Goal: Check status: Check status

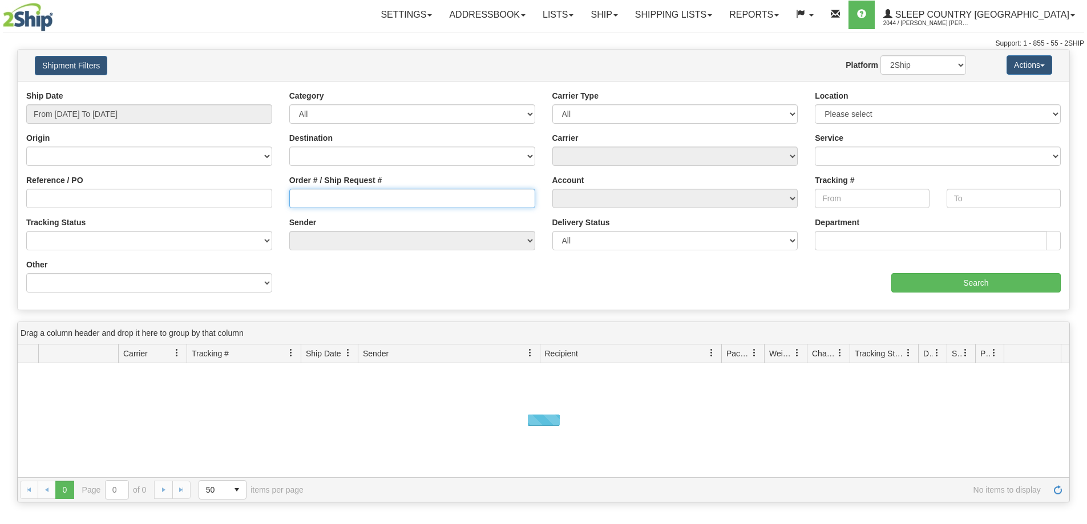
click at [339, 195] on input "Order # / Ship Request #" at bounding box center [412, 198] width 246 height 19
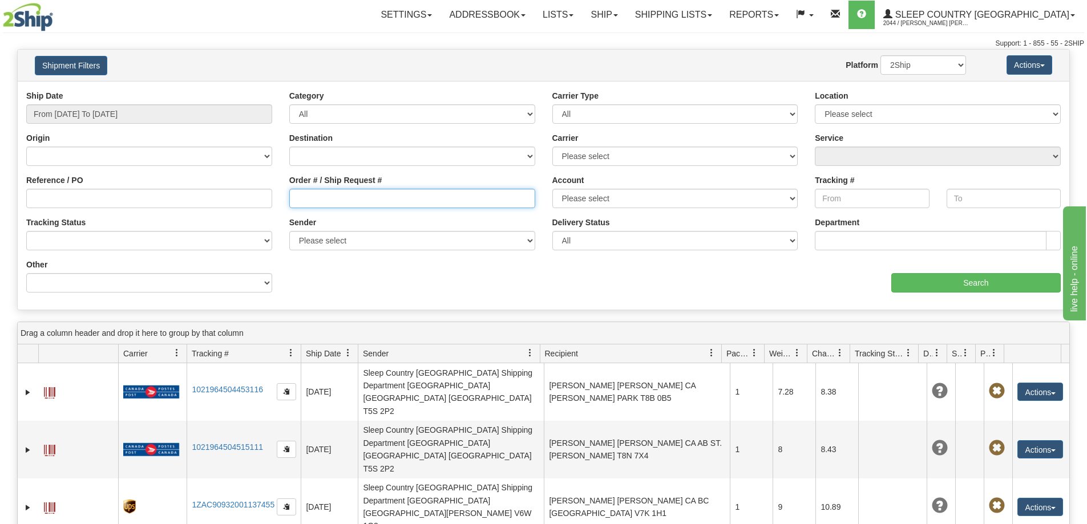
click at [328, 201] on input "Order # / Ship Request #" at bounding box center [412, 198] width 246 height 19
paste input "9000I036332"
type input "9000I036332"
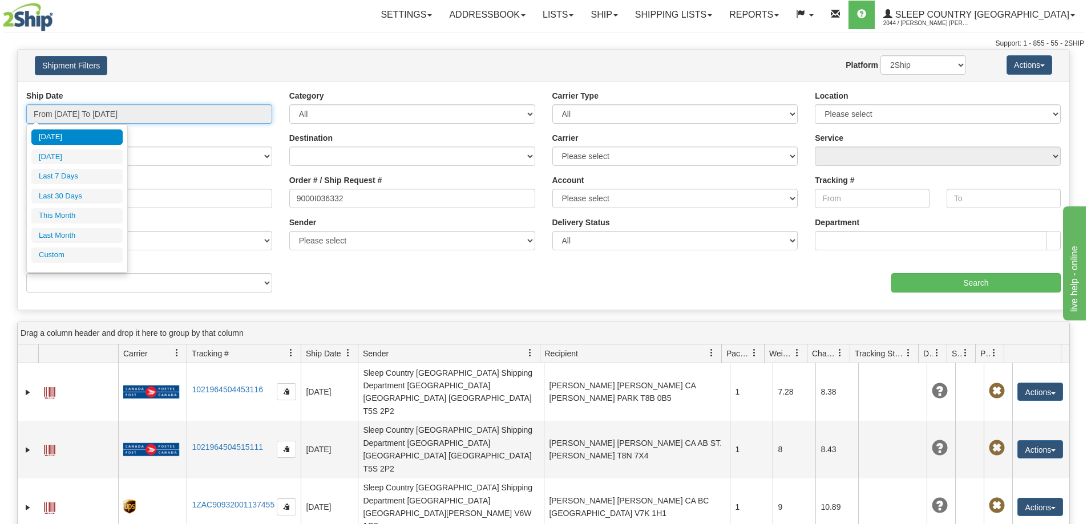
click at [108, 111] on input "From [DATE] To [DATE]" at bounding box center [149, 113] width 246 height 19
click at [68, 195] on li "Last 30 Days" at bounding box center [76, 196] width 91 height 15
type input "From [DATE] To [DATE]"
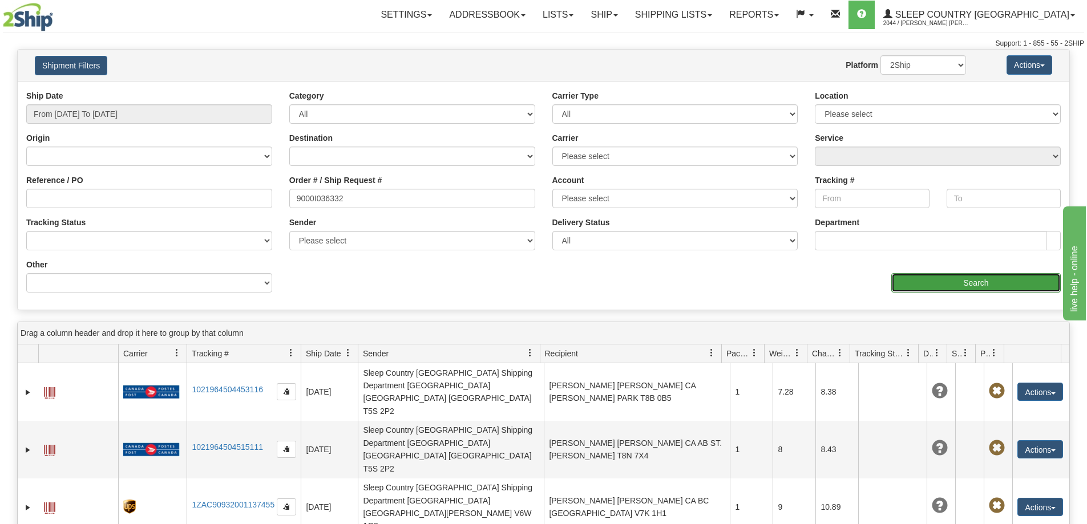
click at [916, 290] on input "Search" at bounding box center [975, 282] width 169 height 19
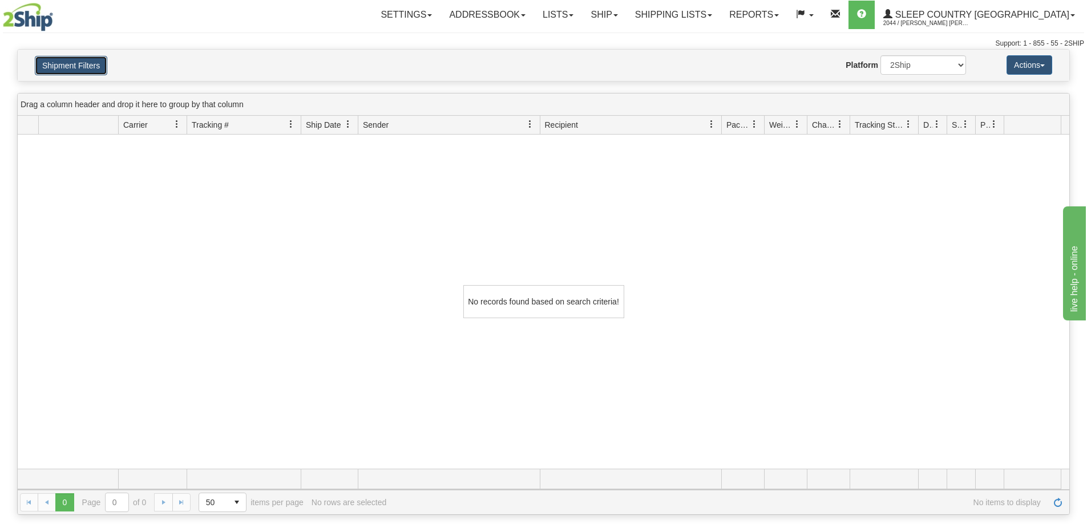
click at [66, 59] on button "Shipment Filters" at bounding box center [71, 65] width 72 height 19
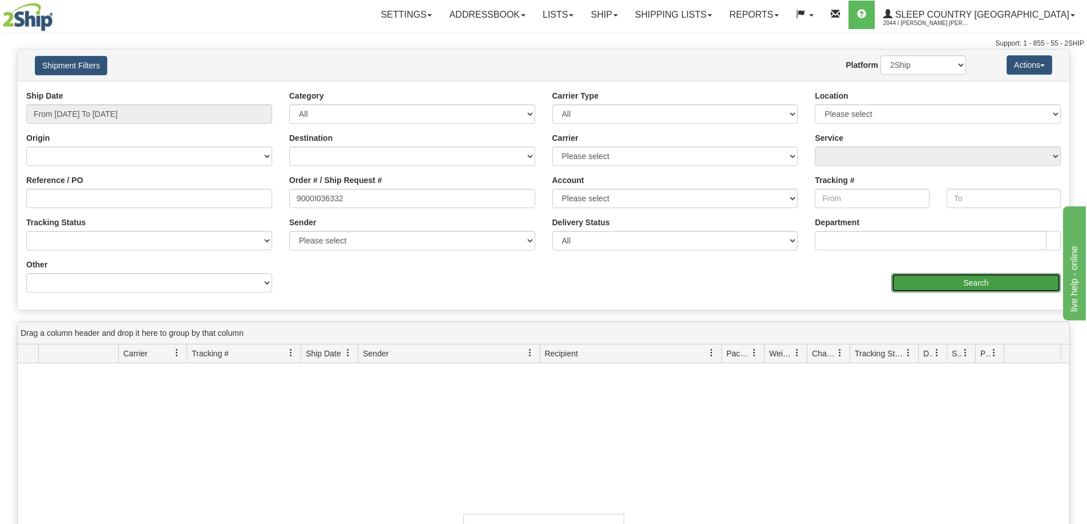
click at [909, 291] on input "Search" at bounding box center [975, 282] width 169 height 19
